Goal: Understand process/instructions: Learn how to perform a task or action

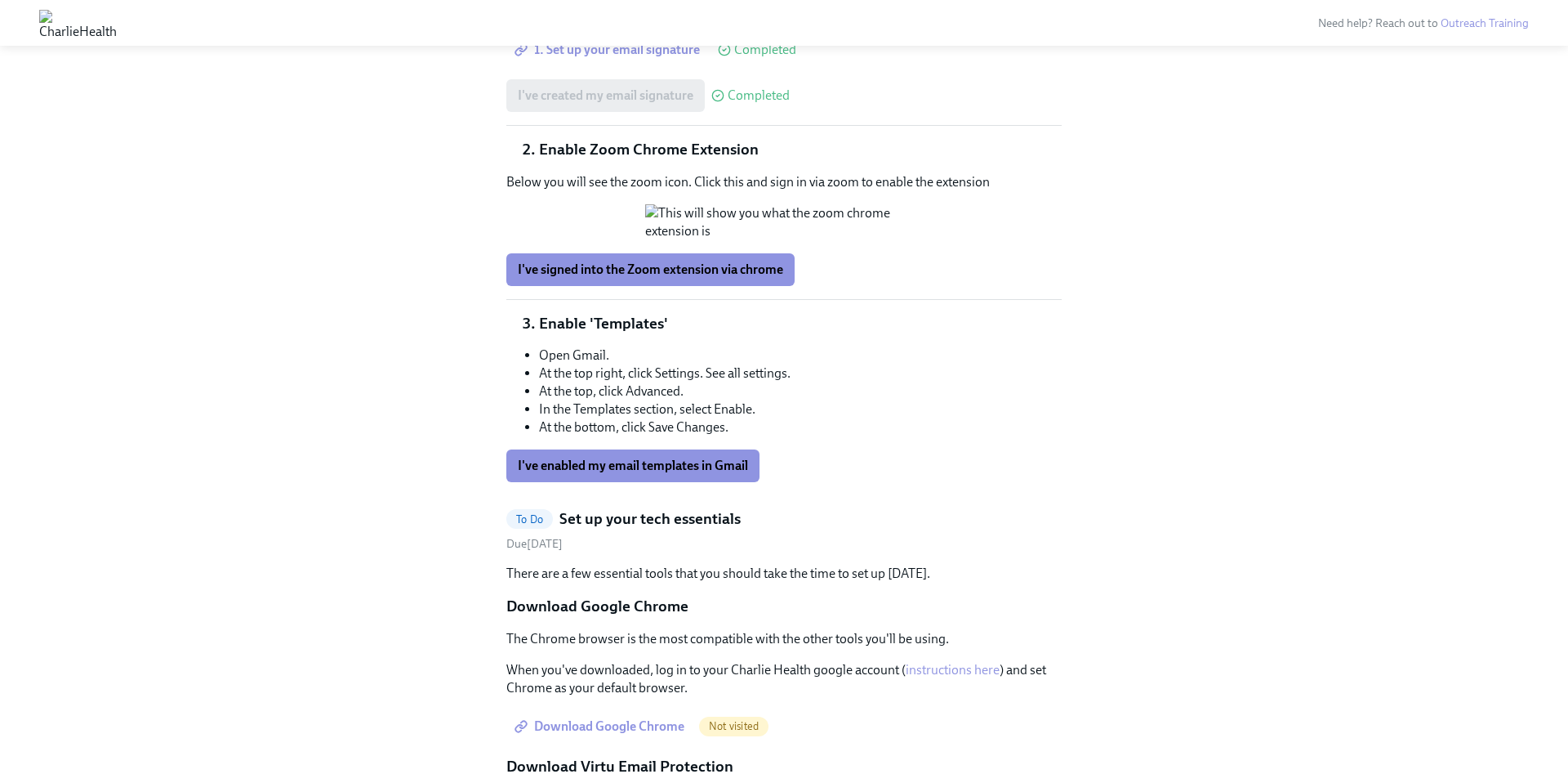
scroll to position [1722, 0]
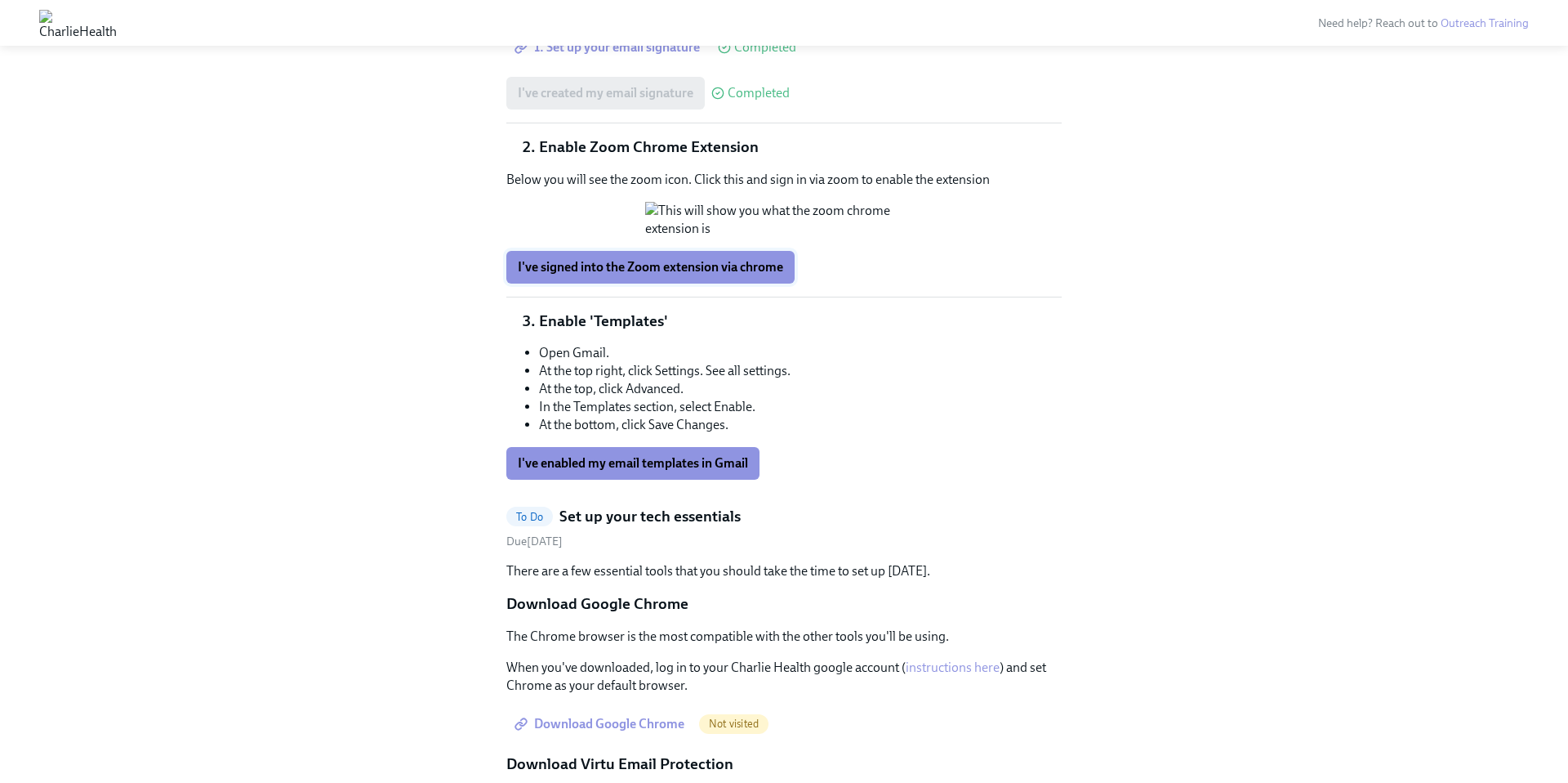
click at [664, 275] on span "I've signed into the Zoom extension via chrome" at bounding box center [650, 267] width 266 height 16
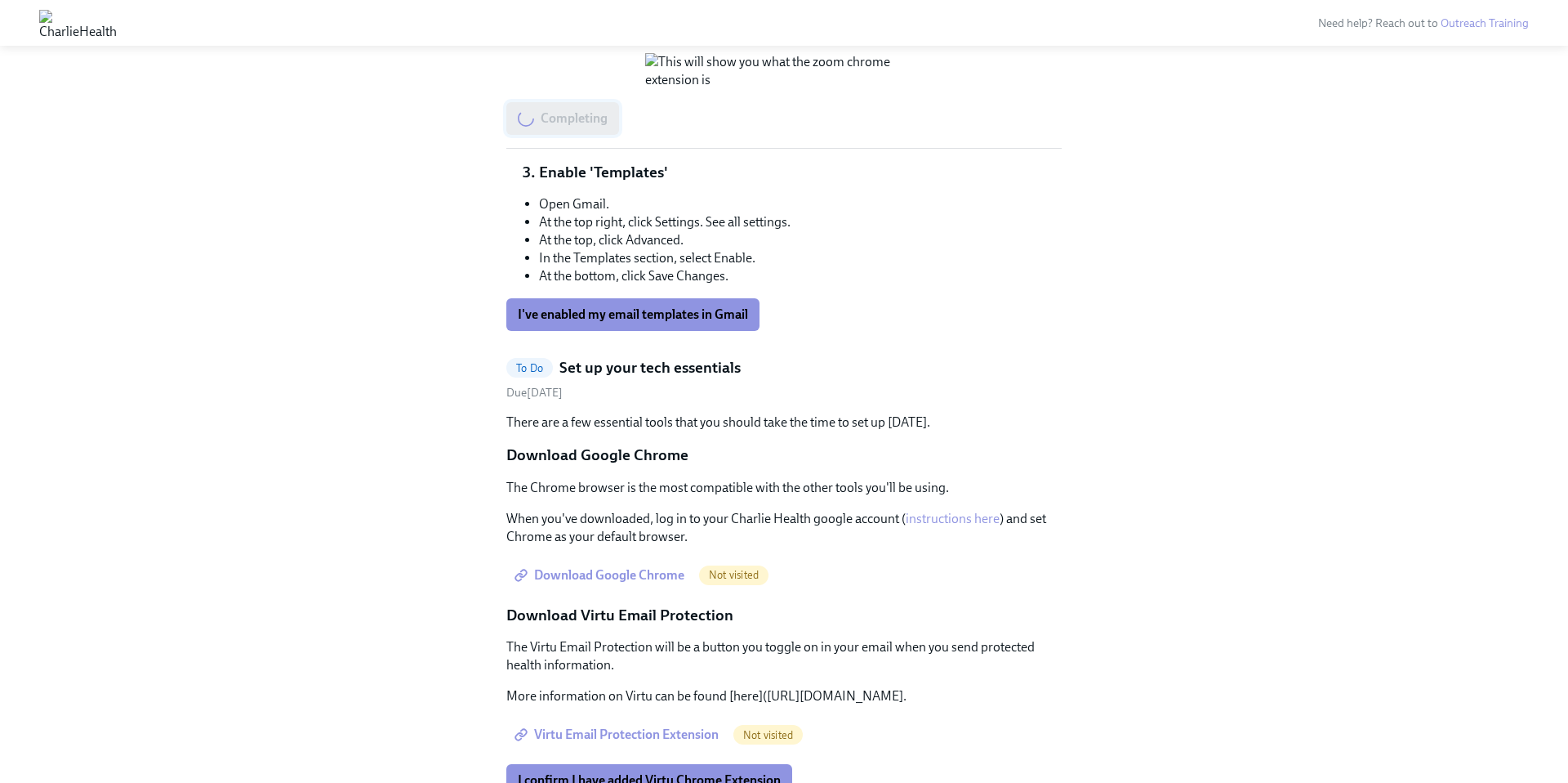
scroll to position [1899, 0]
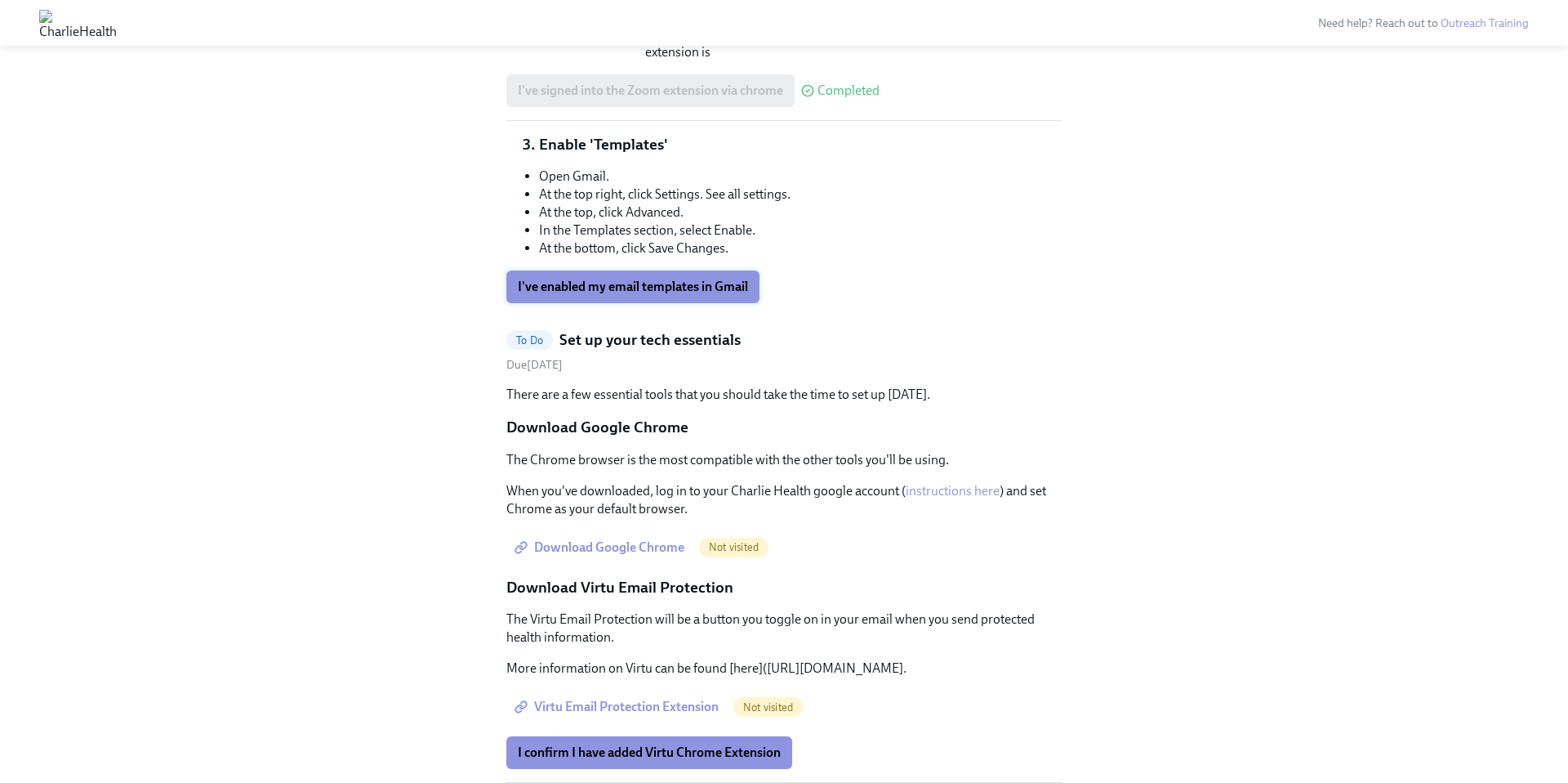
click at [675, 295] on span "I've enabled my email templates in Gmail" at bounding box center [633, 287] width 230 height 16
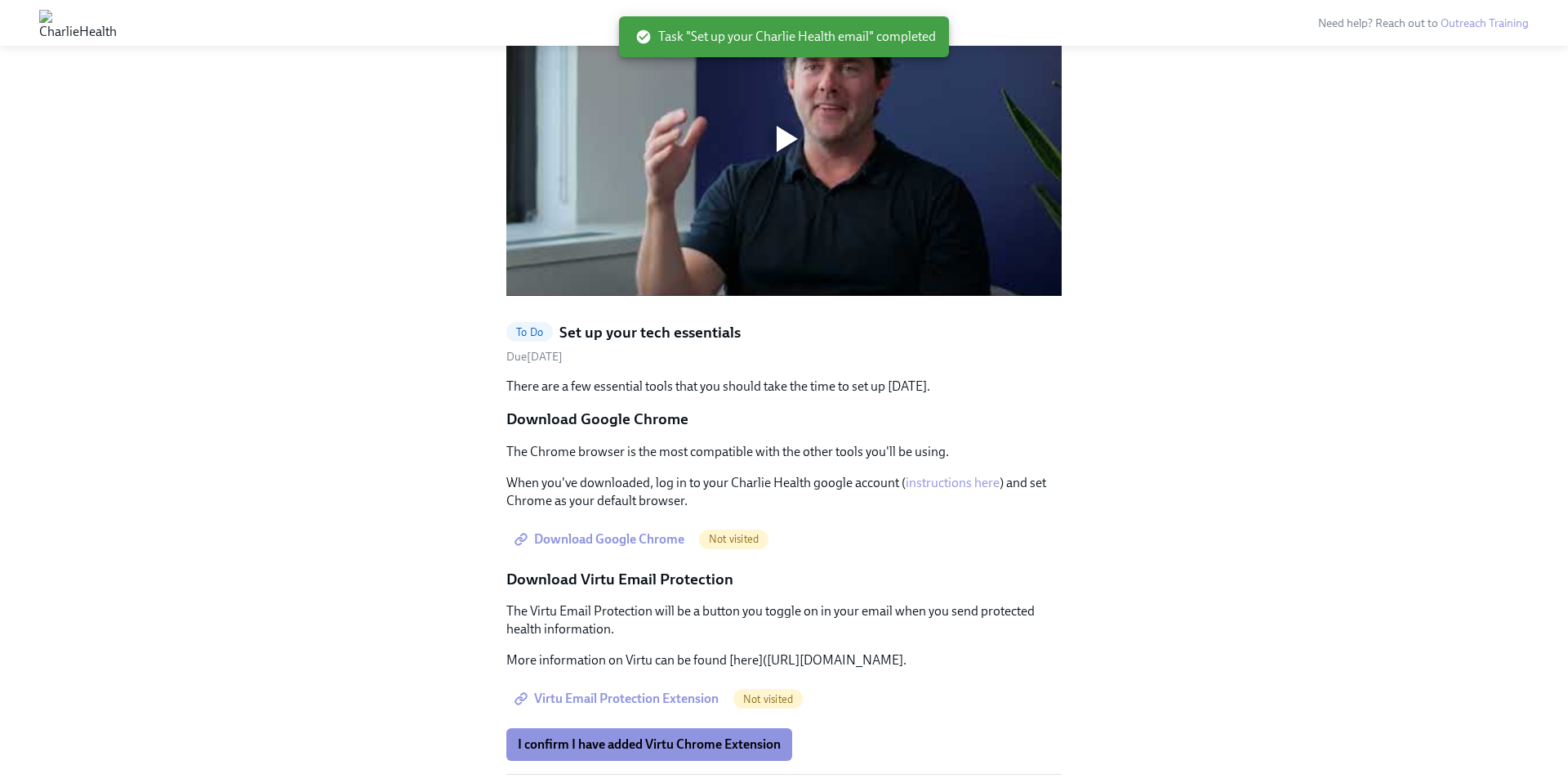
scroll to position [1348, 0]
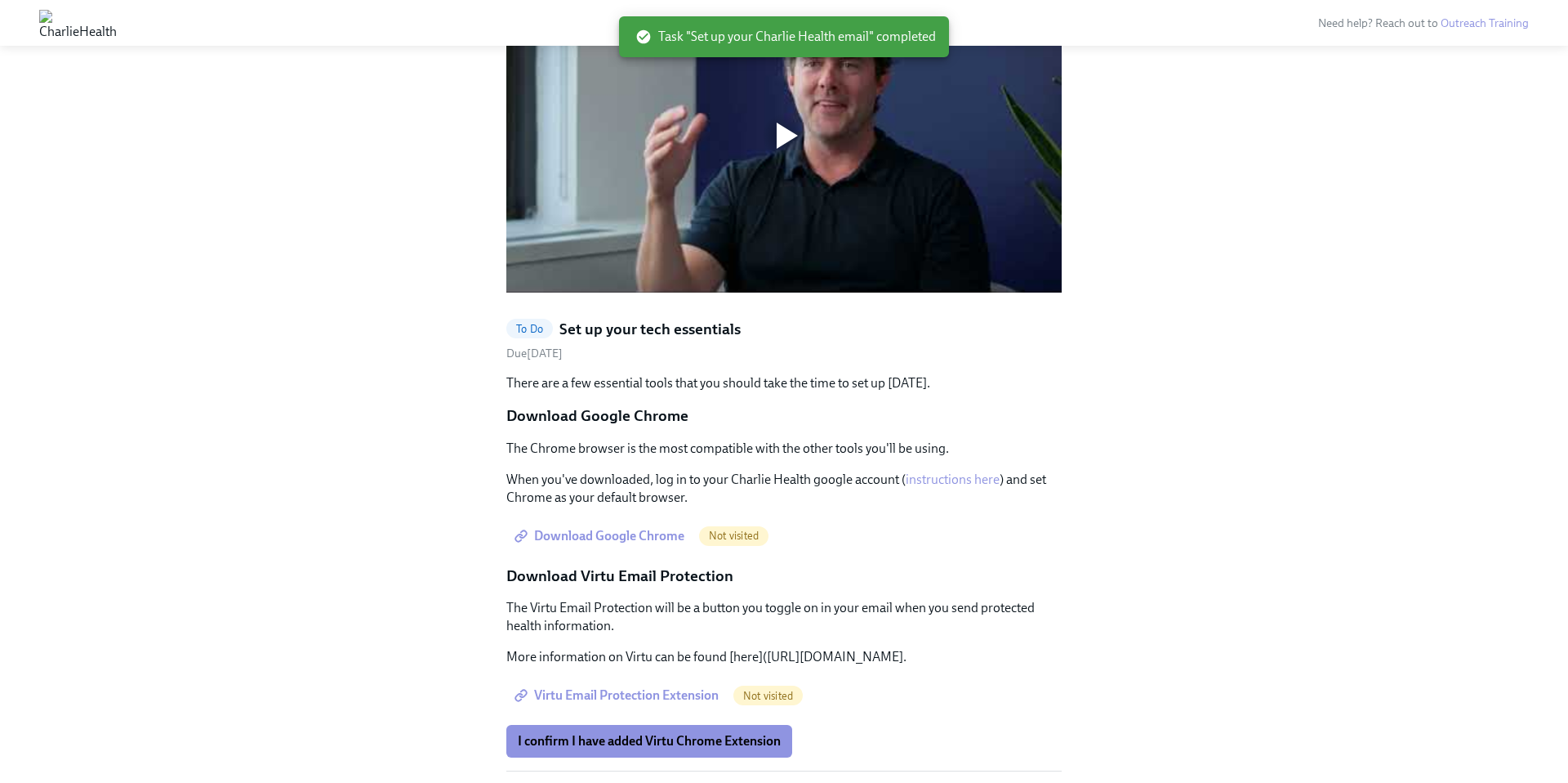
click at [647, 527] on span "Download Google Chrome" at bounding box center [601, 535] width 166 height 16
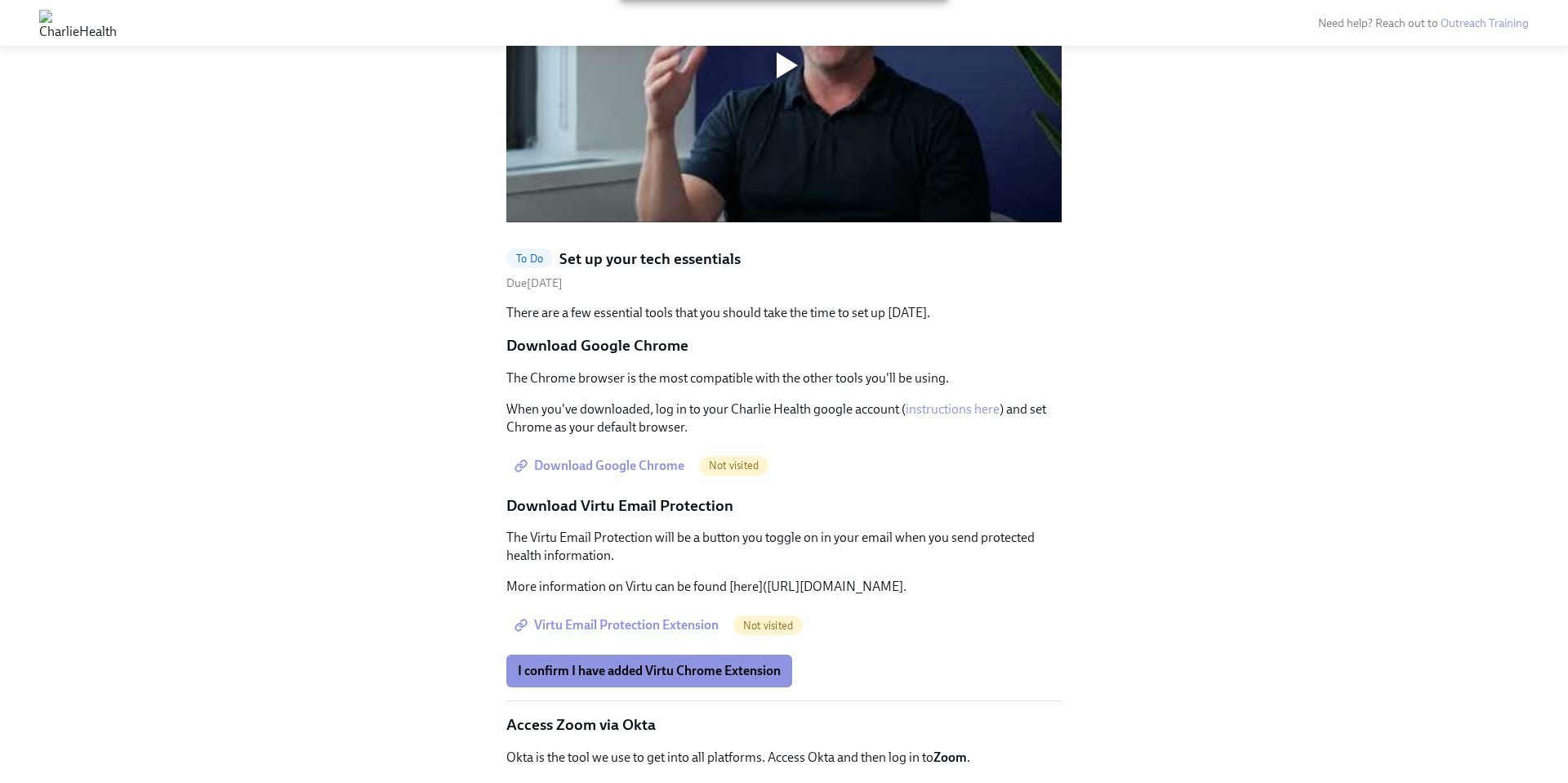
scroll to position [1423, 0]
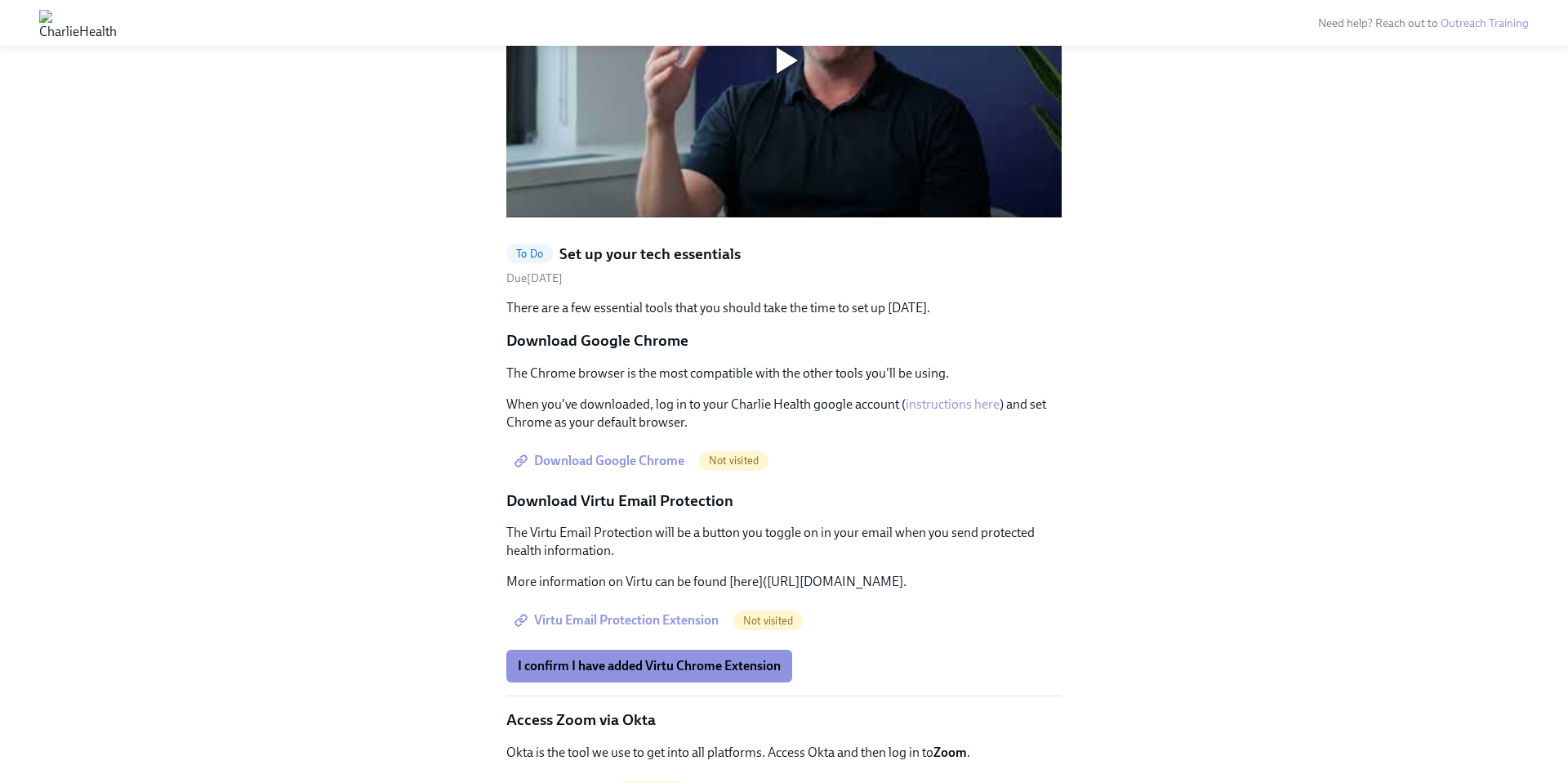
click at [643, 612] on span "Virtu Email Protection Extension" at bounding box center [618, 620] width 201 height 16
click at [679, 657] on span "I confirm I have added Virtu Chrome Extension" at bounding box center [649, 665] width 263 height 16
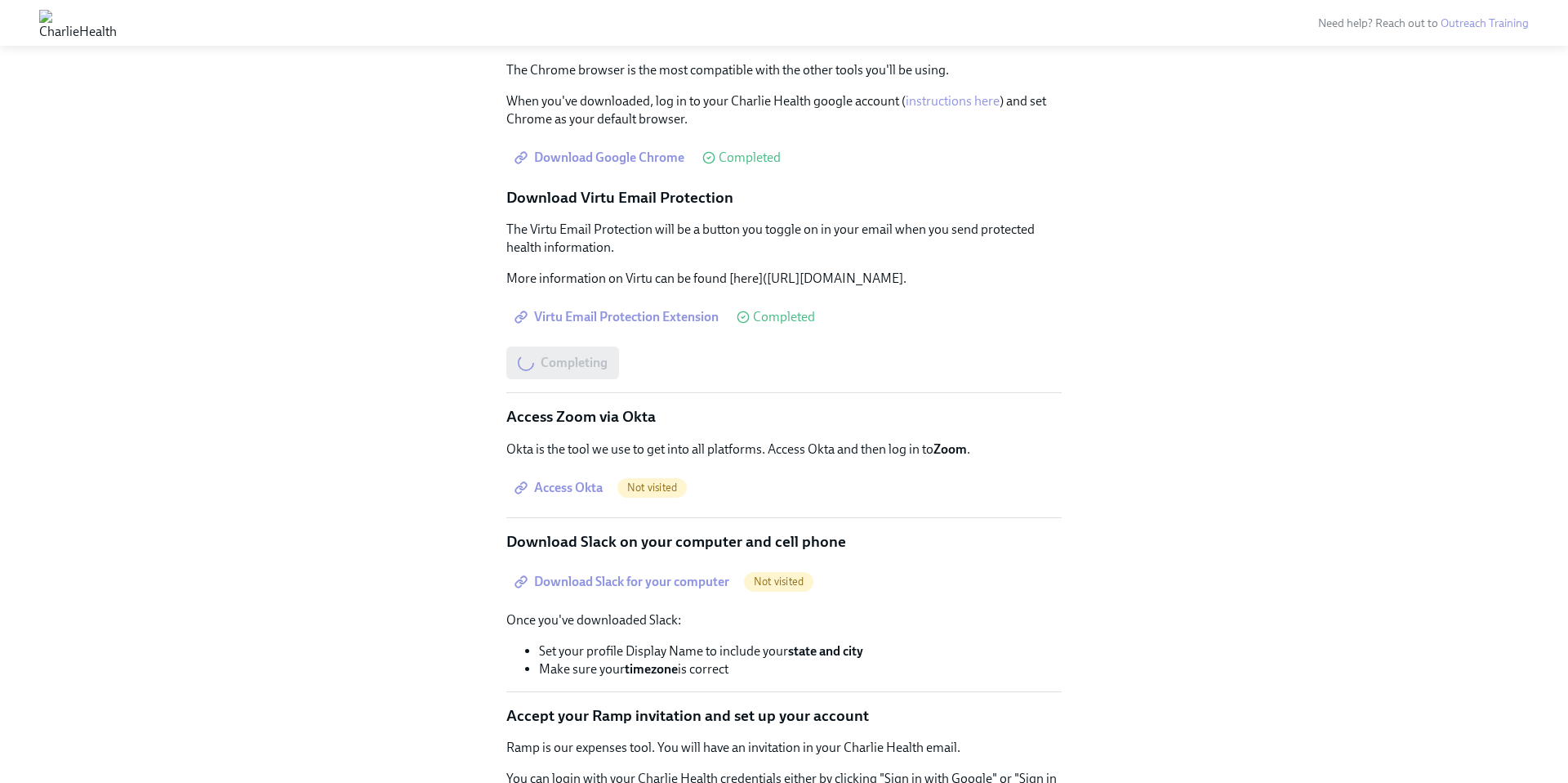
scroll to position [1732, 0]
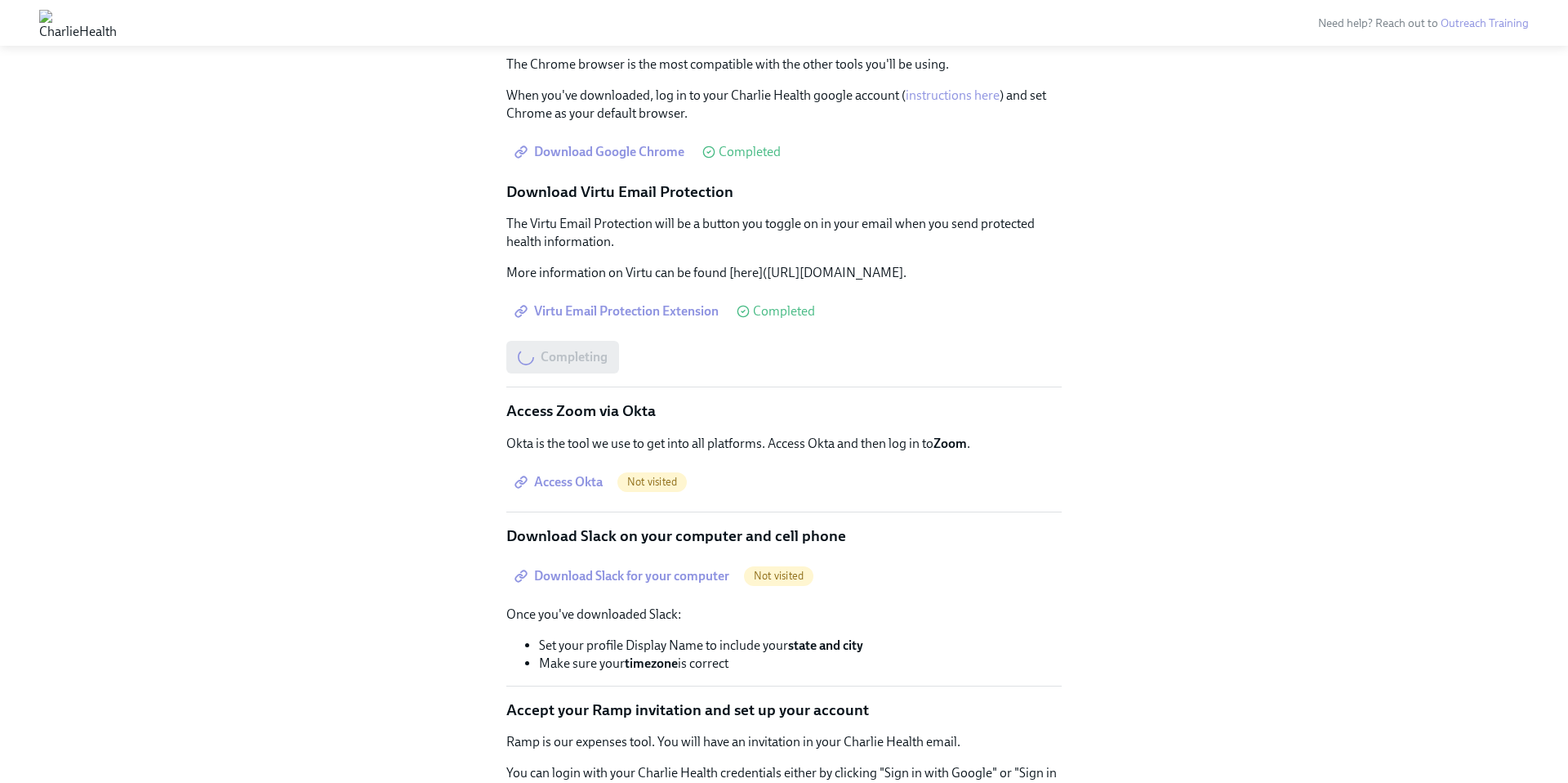
click at [580, 474] on span "Access Okta" at bounding box center [560, 482] width 85 height 16
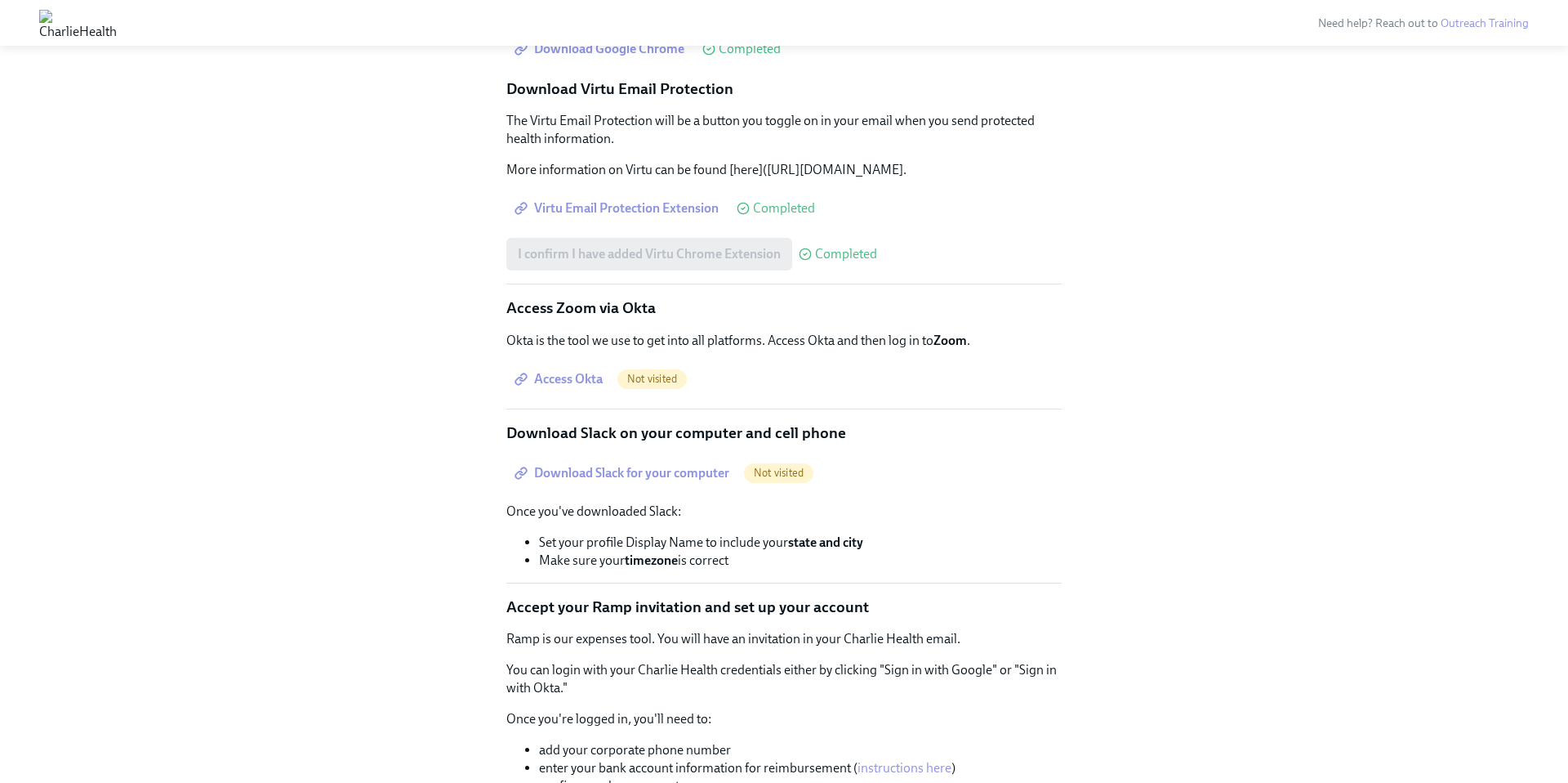
scroll to position [1845, 0]
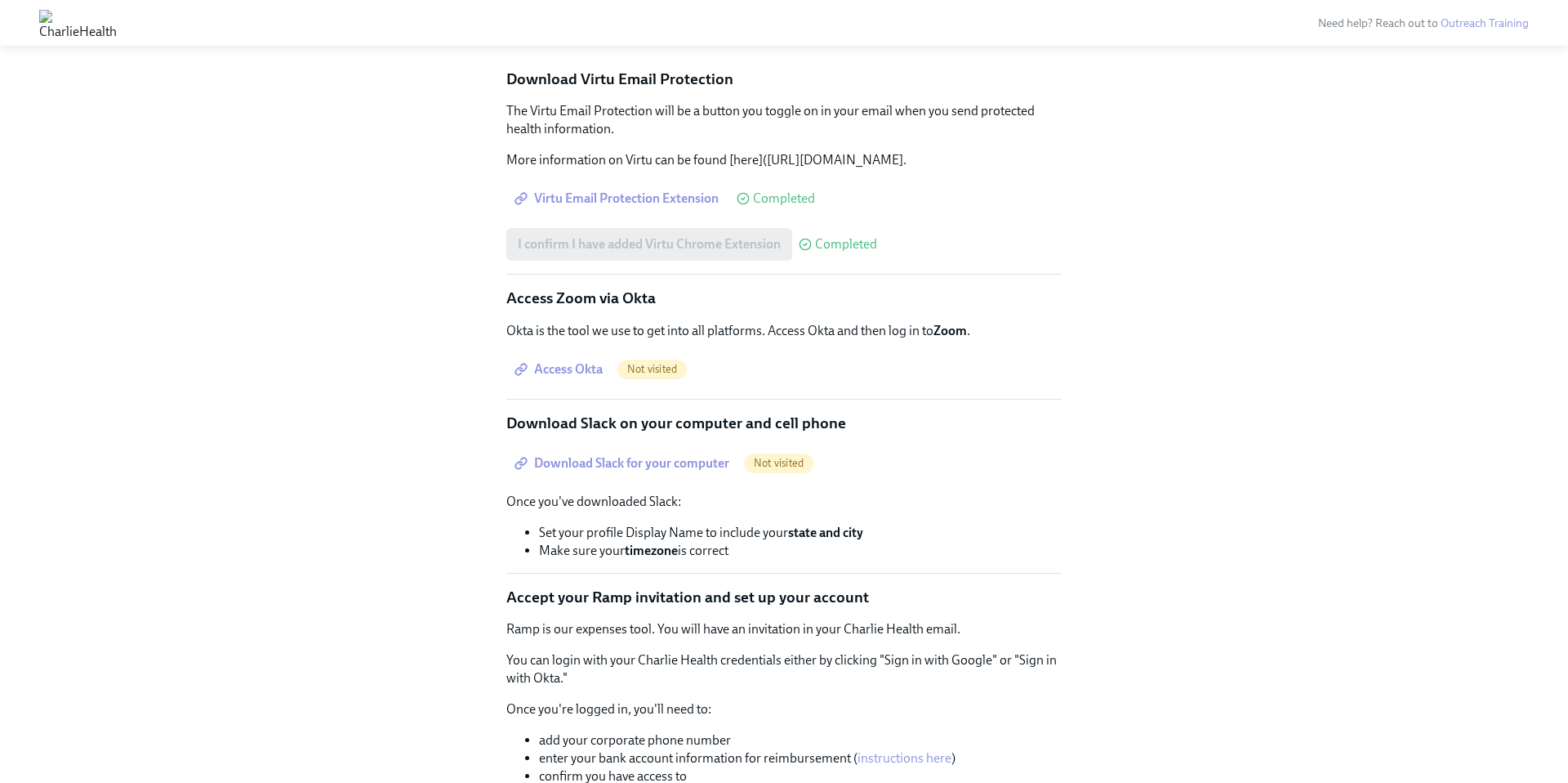
click at [784, 353] on div "Access Okta Not visited" at bounding box center [784, 369] width 555 height 33
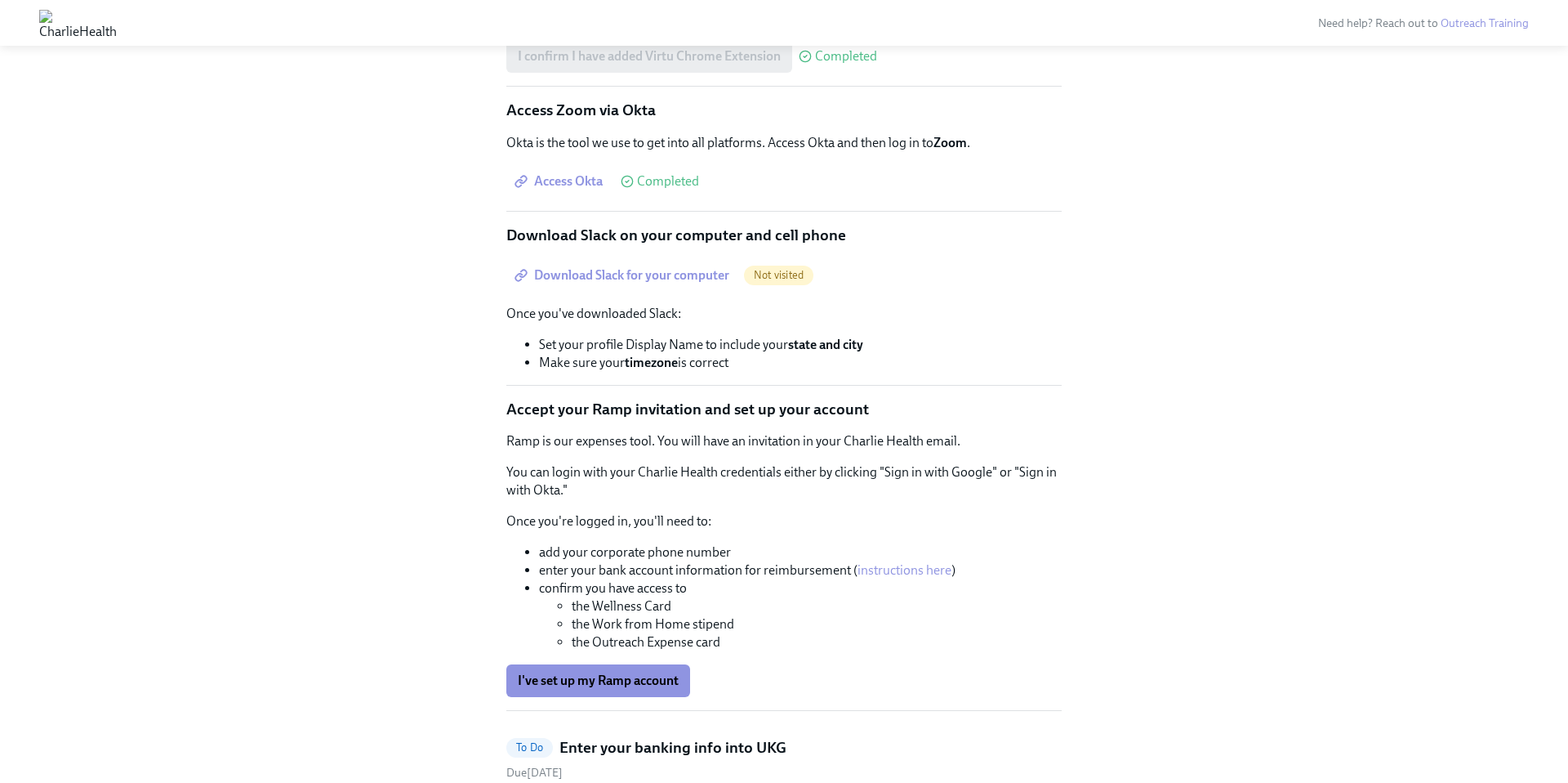
scroll to position [2014, 0]
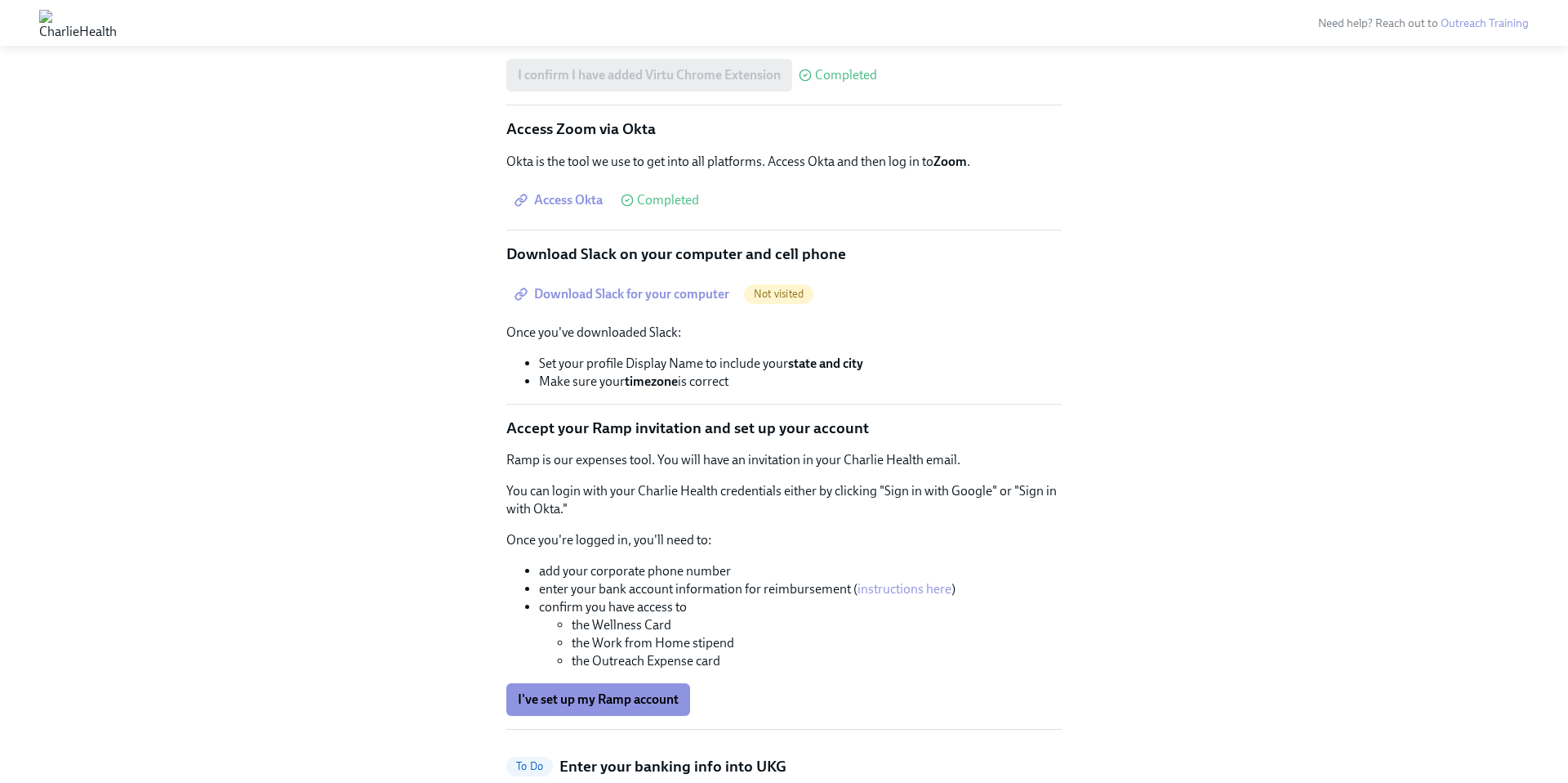
click at [611, 286] on span "Download Slack for your computer" at bounding box center [623, 294] width 211 height 16
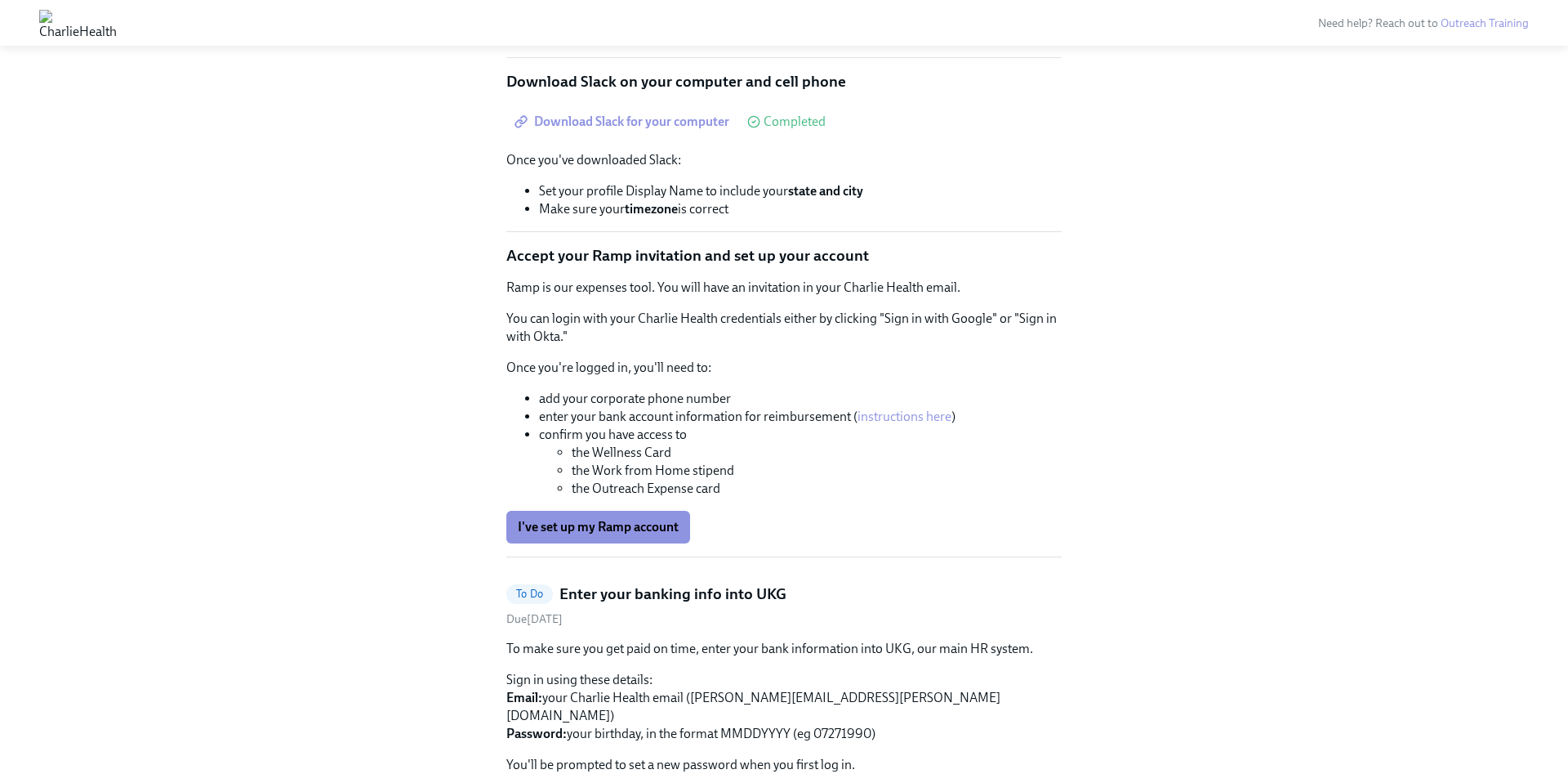
scroll to position [2204, 0]
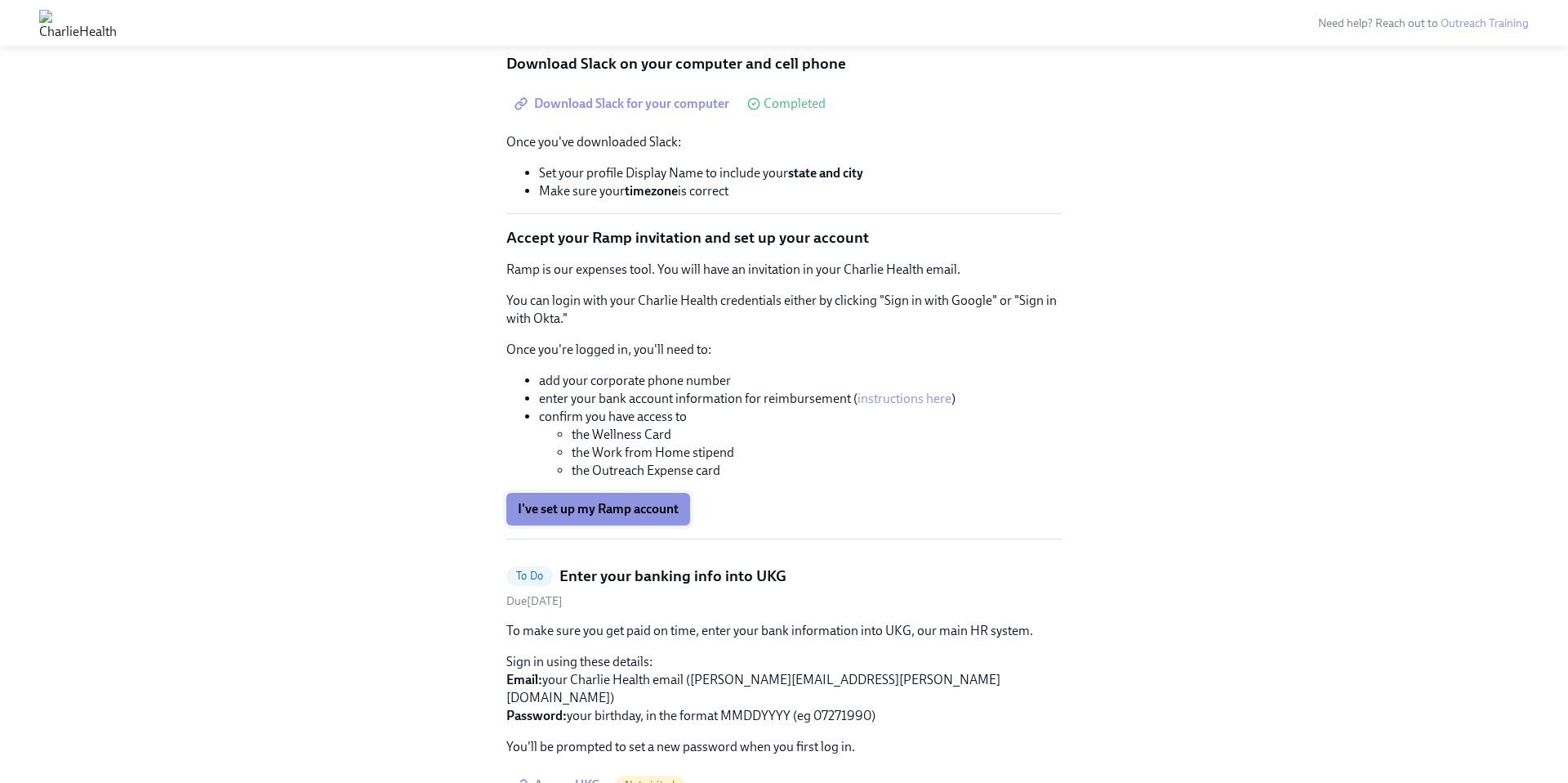
click at [609, 501] on span "I've set up my Ramp account" at bounding box center [598, 508] width 161 height 16
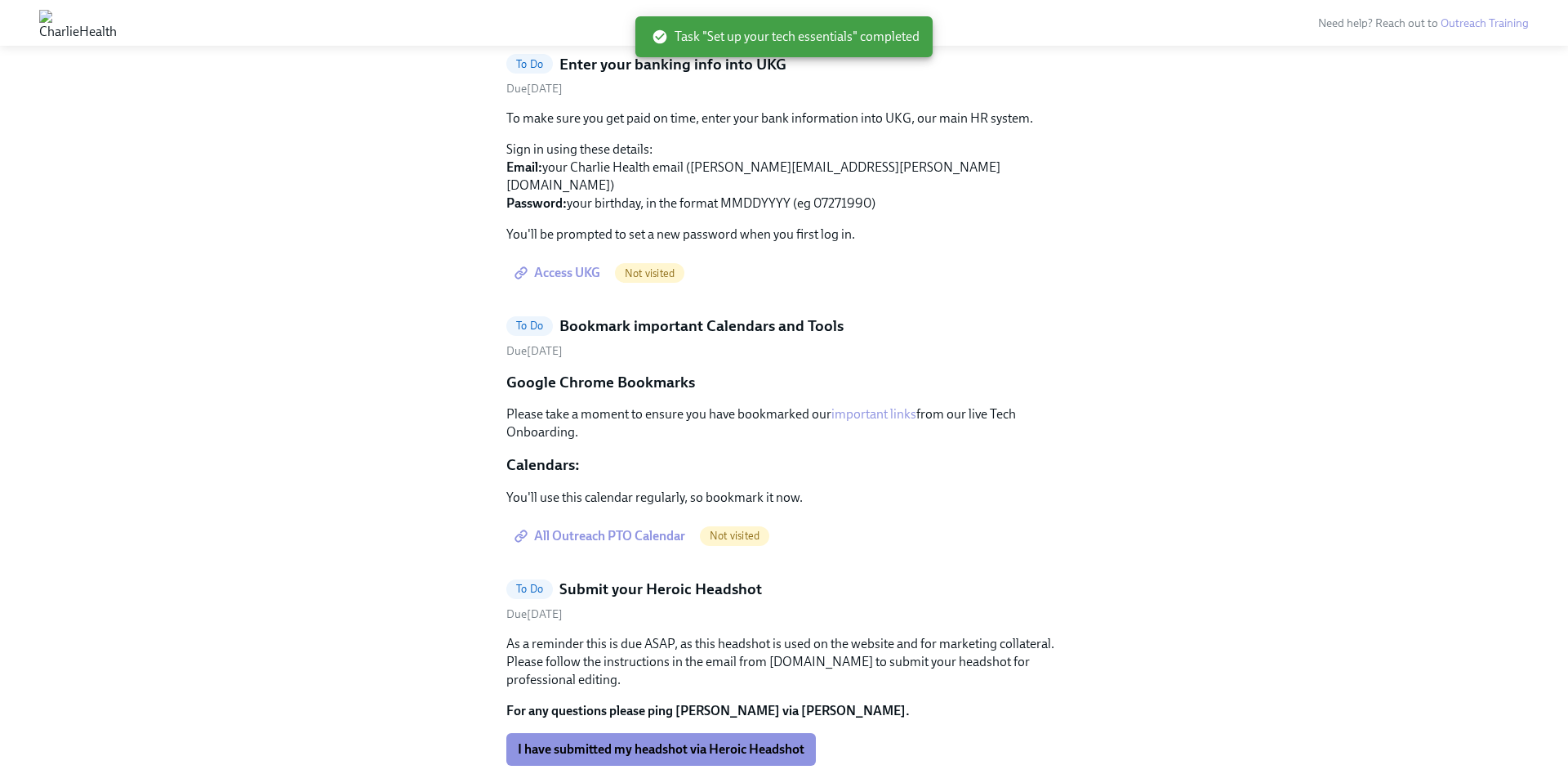
scroll to position [1614, 0]
click at [636, 527] on span "All Outreach PTO Calendar" at bounding box center [601, 534] width 167 height 16
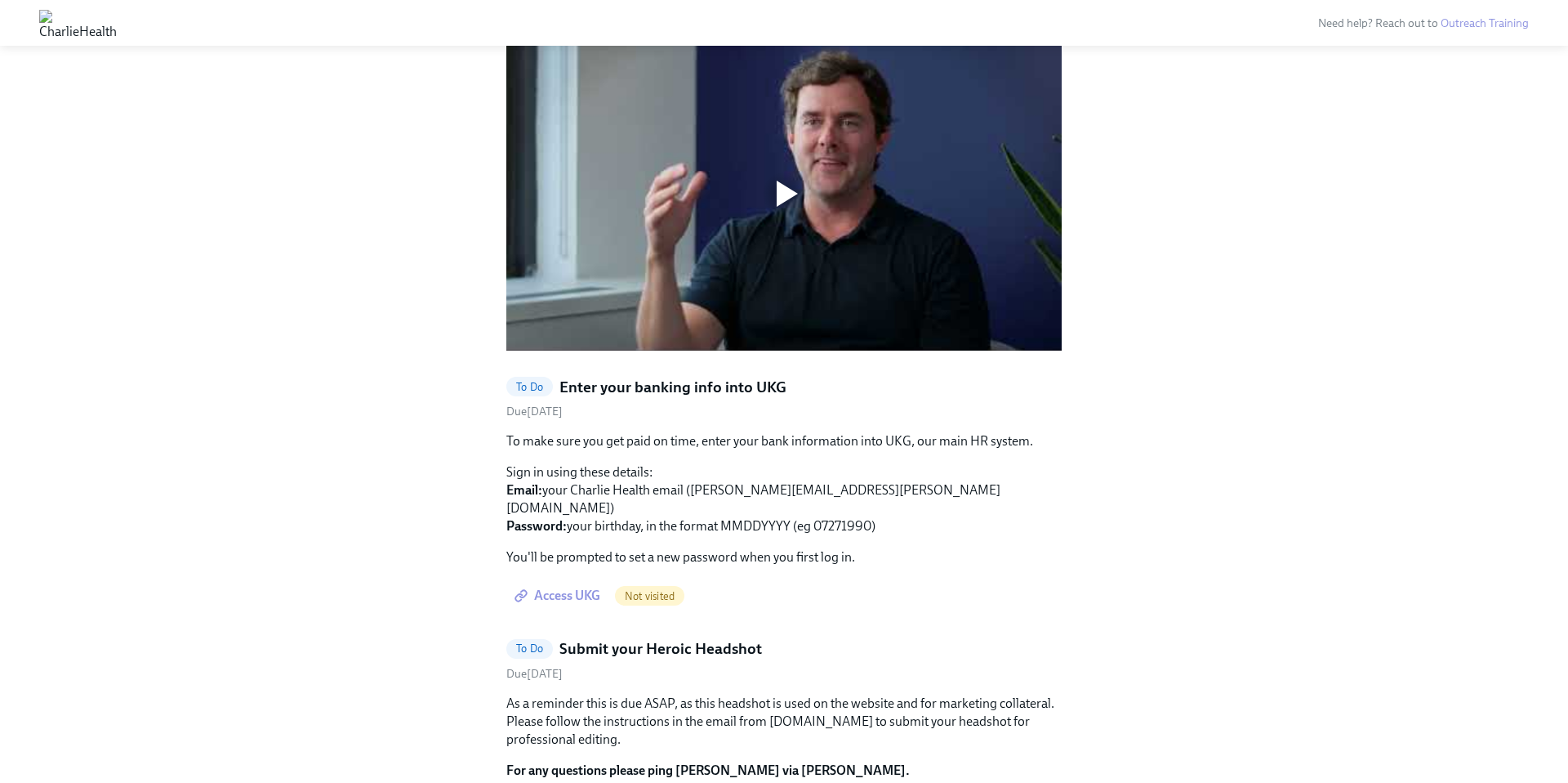
scroll to position [1291, 0]
